Goal: Information Seeking & Learning: Learn about a topic

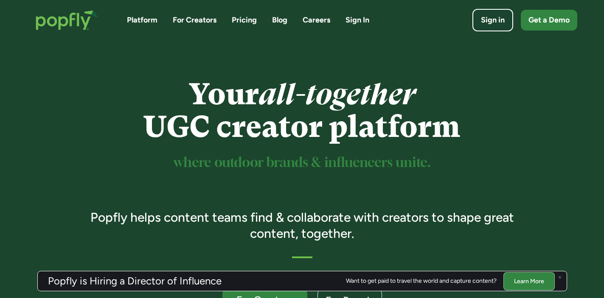
scroll to position [7, 0]
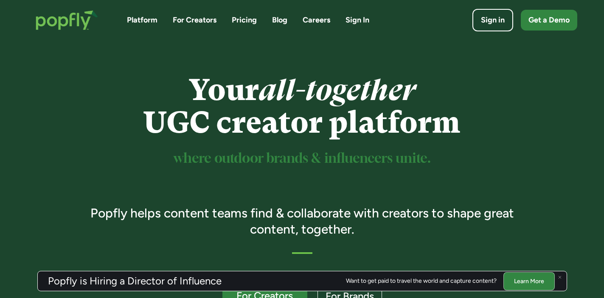
click at [199, 17] on link "For Creators" at bounding box center [195, 20] width 44 height 11
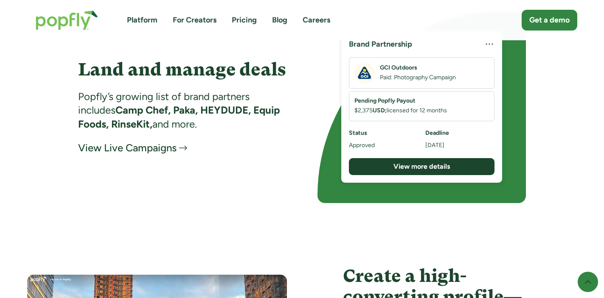
scroll to position [1403, 0]
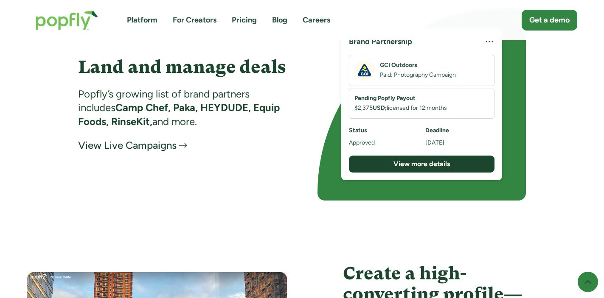
click at [126, 149] on div "View Live Campaigns" at bounding box center [127, 146] width 98 height 14
